Goal: Contribute content: Add original content to the website for others to see

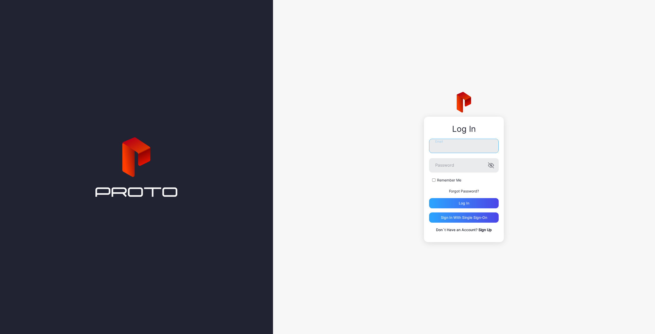
type input "**********"
drag, startPoint x: 382, startPoint y: 184, endPoint x: 396, endPoint y: 191, distance: 16.1
click at [382, 185] on div "**********" at bounding box center [464, 167] width 382 height 334
click at [462, 201] on div "Log in" at bounding box center [464, 203] width 10 height 4
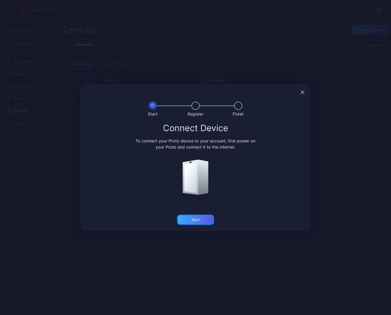
click at [196, 221] on div "Next" at bounding box center [196, 219] width 8 height 4
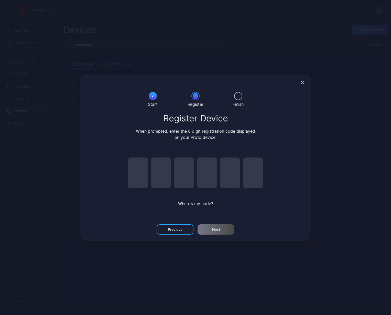
click at [300, 81] on div at bounding box center [195, 82] width 230 height 16
click at [305, 83] on div at bounding box center [195, 82] width 230 height 16
click at [302, 83] on icon "button" at bounding box center [302, 82] width 3 height 3
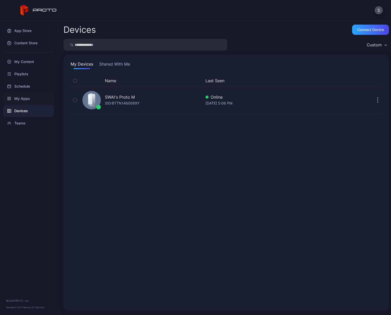
click at [24, 97] on div "My Apps" at bounding box center [28, 98] width 51 height 12
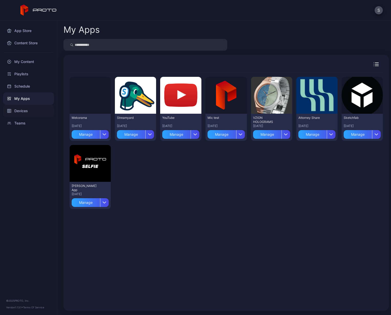
click at [19, 113] on div "Devices" at bounding box center [28, 111] width 51 height 12
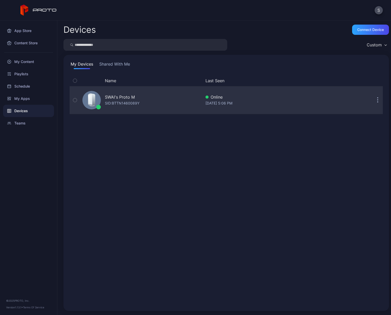
click at [146, 99] on div "SWAI's Proto M SID: BTTN1460089Y" at bounding box center [140, 100] width 121 height 26
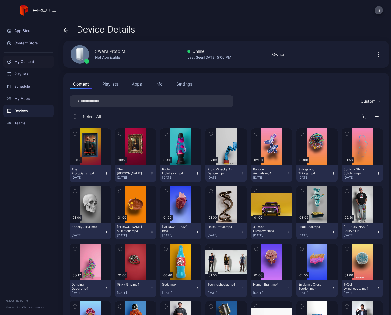
click at [28, 64] on div "My Content" at bounding box center [28, 61] width 51 height 12
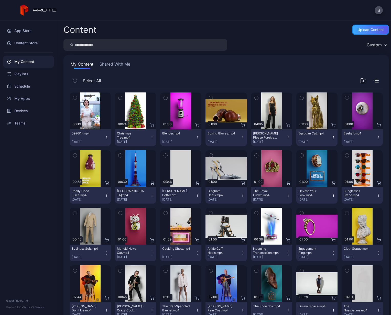
click at [367, 31] on div "Upload Content" at bounding box center [370, 30] width 26 height 4
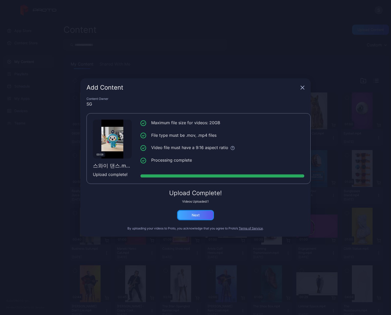
click at [203, 216] on div "Next" at bounding box center [195, 215] width 37 height 10
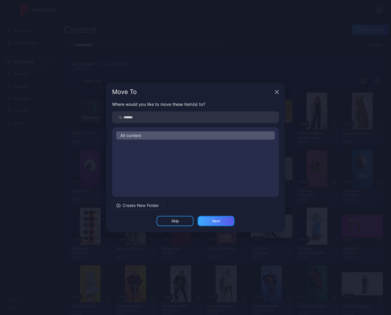
click at [208, 221] on div "Next" at bounding box center [215, 221] width 37 height 10
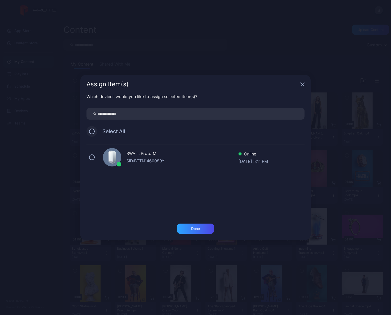
click at [92, 132] on button at bounding box center [92, 131] width 6 height 6
click at [191, 229] on div "Done" at bounding box center [195, 228] width 9 height 4
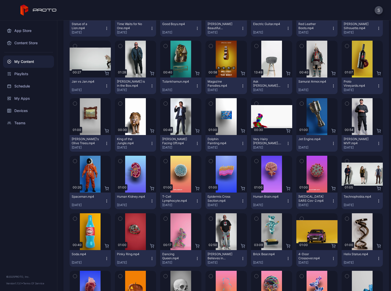
scroll to position [502, 0]
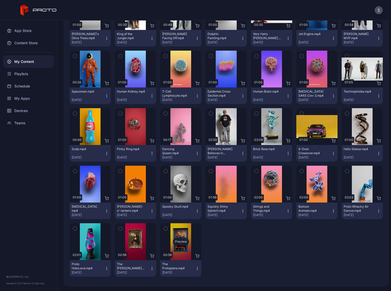
drag, startPoint x: 291, startPoint y: 262, endPoint x: 177, endPoint y: 256, distance: 114.0
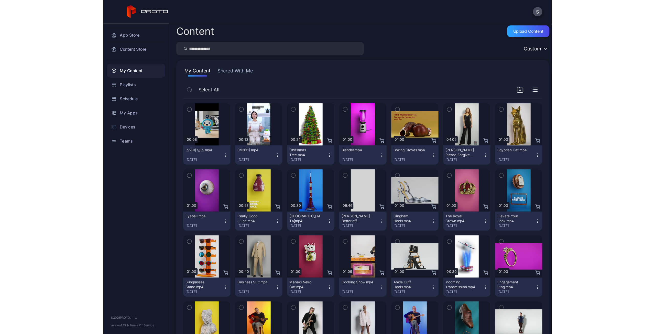
scroll to position [0, 0]
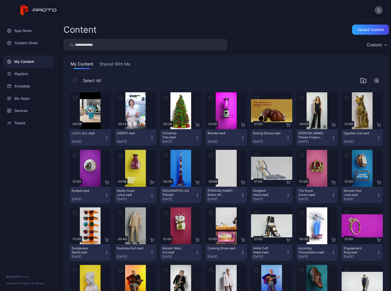
click at [272, 33] on div "Content Upload Content" at bounding box center [225, 30] width 325 height 10
click at [375, 11] on button "S" at bounding box center [378, 10] width 8 height 8
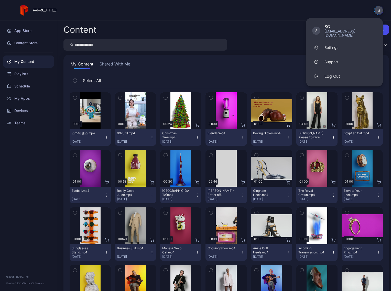
click at [276, 18] on div "S S SG [EMAIL_ADDRESS][DOMAIN_NAME] Settings Support Log Out" at bounding box center [195, 10] width 391 height 20
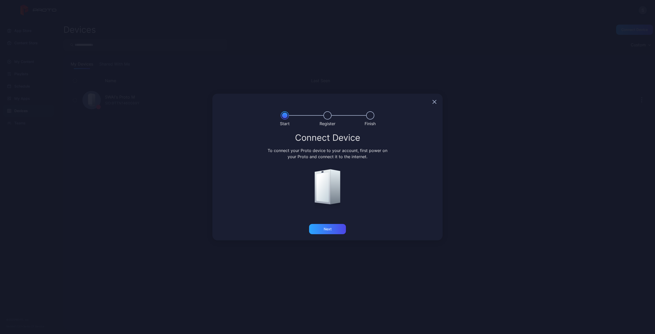
click at [435, 102] on icon "button" at bounding box center [434, 102] width 4 height 4
